Goal: Task Accomplishment & Management: Manage account settings

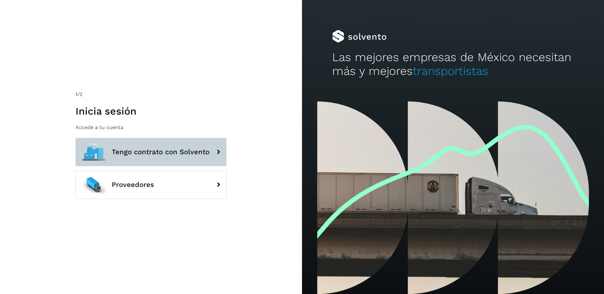
click at [131, 151] on span "Tengo contrato con Solvento" at bounding box center [161, 152] width 98 height 8
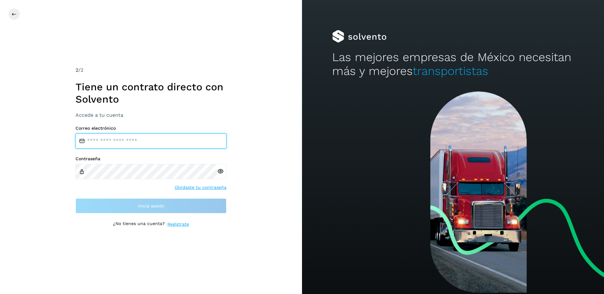
click at [120, 143] on input "email" at bounding box center [151, 140] width 151 height 15
type input "**********"
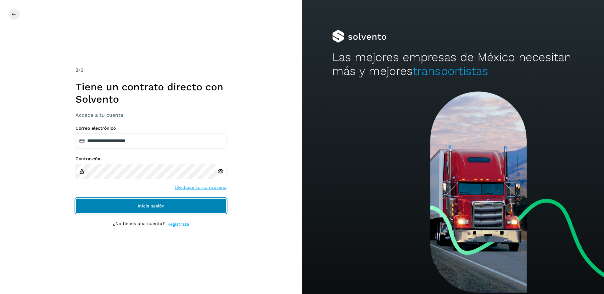
click at [151, 204] on span "Inicia sesión" at bounding box center [151, 206] width 27 height 4
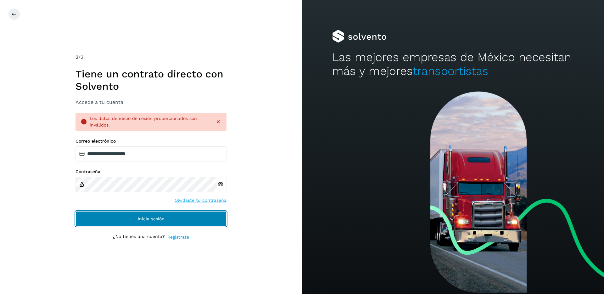
click at [119, 220] on button "Inicia sesión" at bounding box center [151, 218] width 151 height 15
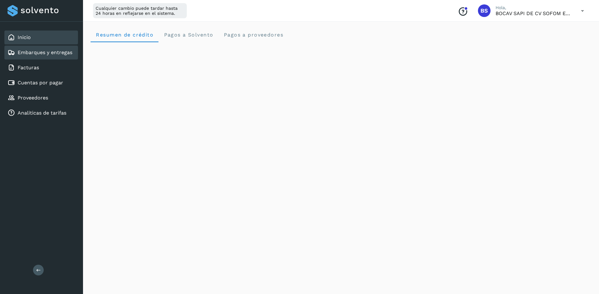
click at [29, 55] on link "Embarques y entregas" at bounding box center [45, 52] width 55 height 6
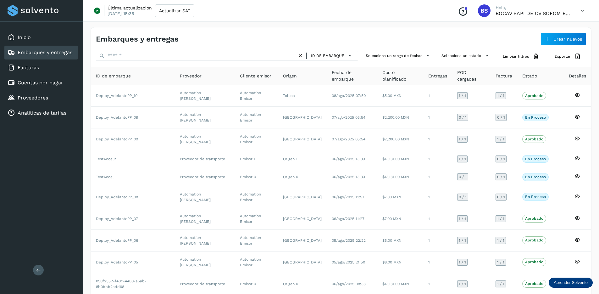
click at [582, 10] on icon at bounding box center [583, 10] width 13 height 13
click at [546, 38] on div "Cerrar sesión" at bounding box center [551, 41] width 75 height 12
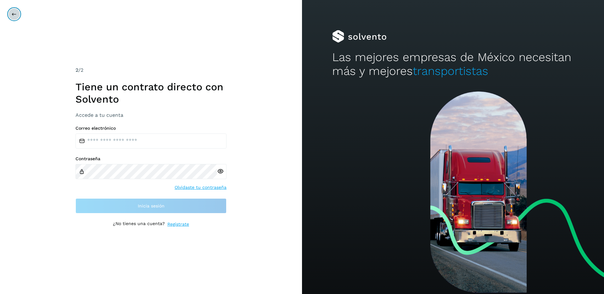
click at [14, 12] on icon at bounding box center [14, 14] width 5 height 5
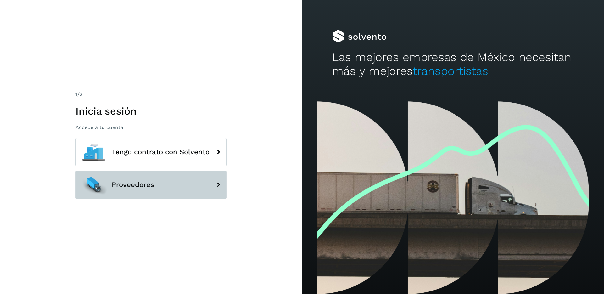
click at [146, 189] on button "Proveedores" at bounding box center [151, 185] width 151 height 28
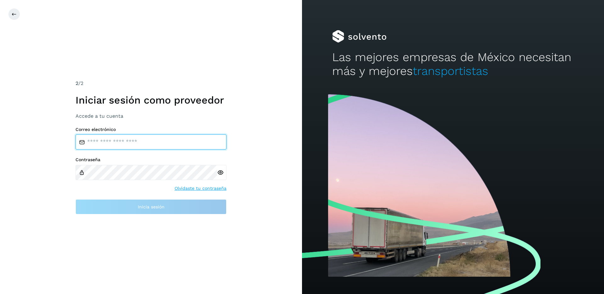
click at [117, 142] on input "email" at bounding box center [151, 141] width 151 height 15
type input "**********"
